Goal: Navigation & Orientation: Find specific page/section

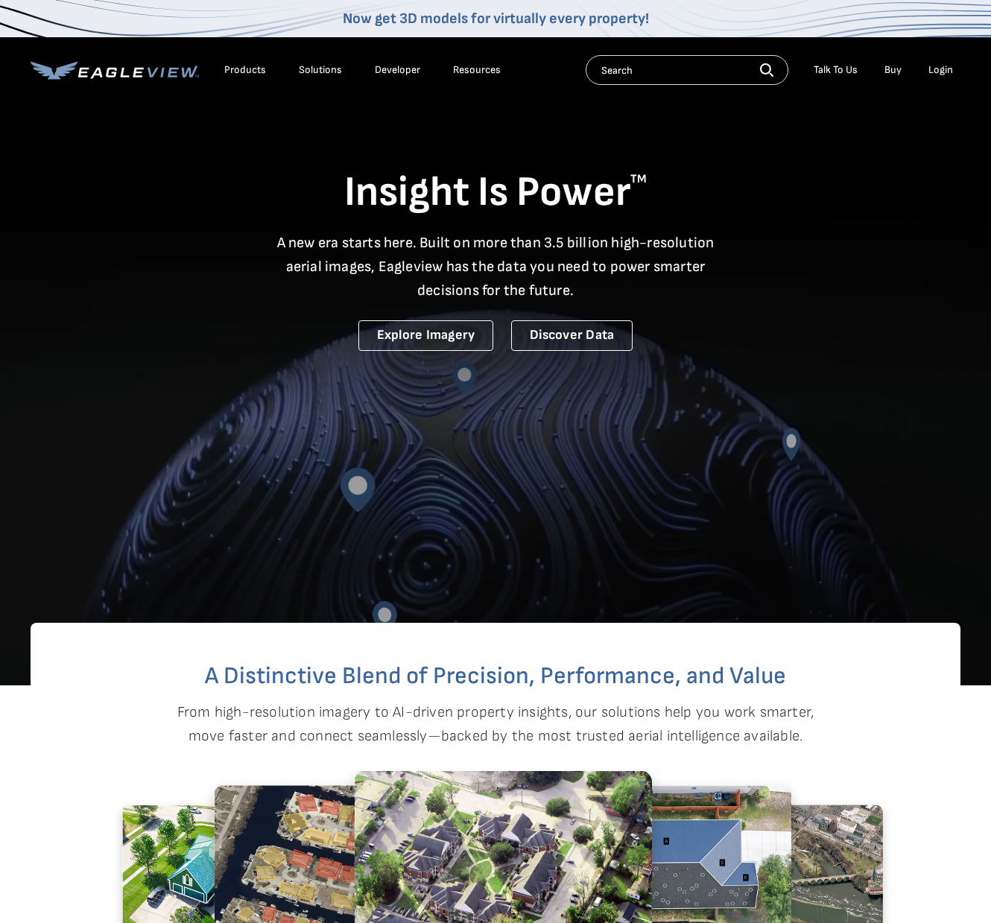
click at [250, 66] on div "Products" at bounding box center [245, 69] width 42 height 13
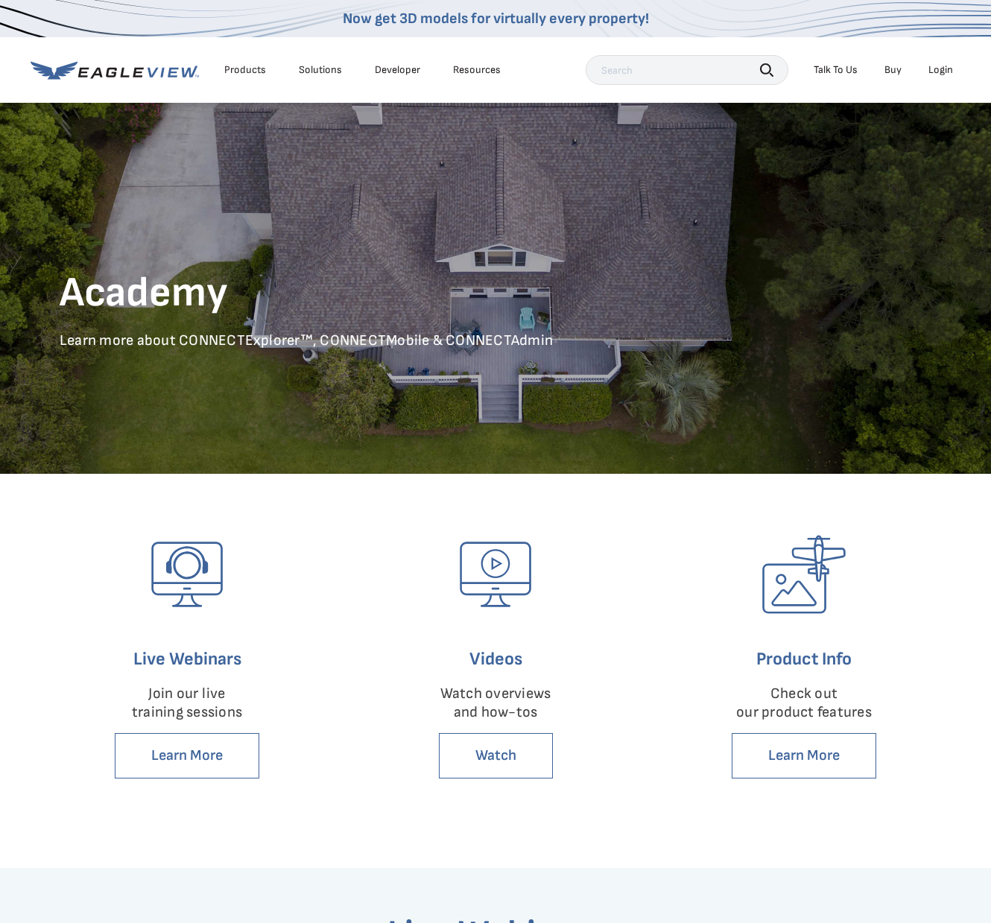
click at [938, 69] on div "Login" at bounding box center [941, 69] width 25 height 13
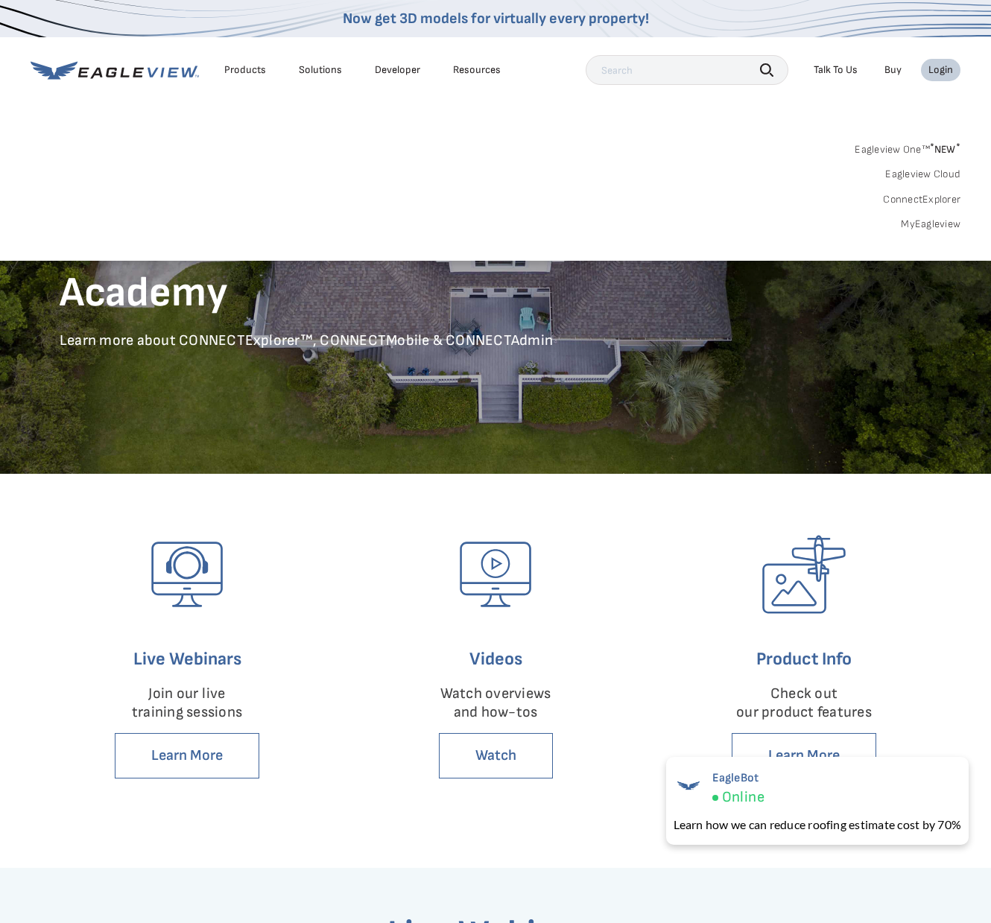
click at [935, 201] on link "ConnectExplorer" at bounding box center [922, 199] width 78 height 13
